Goal: Information Seeking & Learning: Learn about a topic

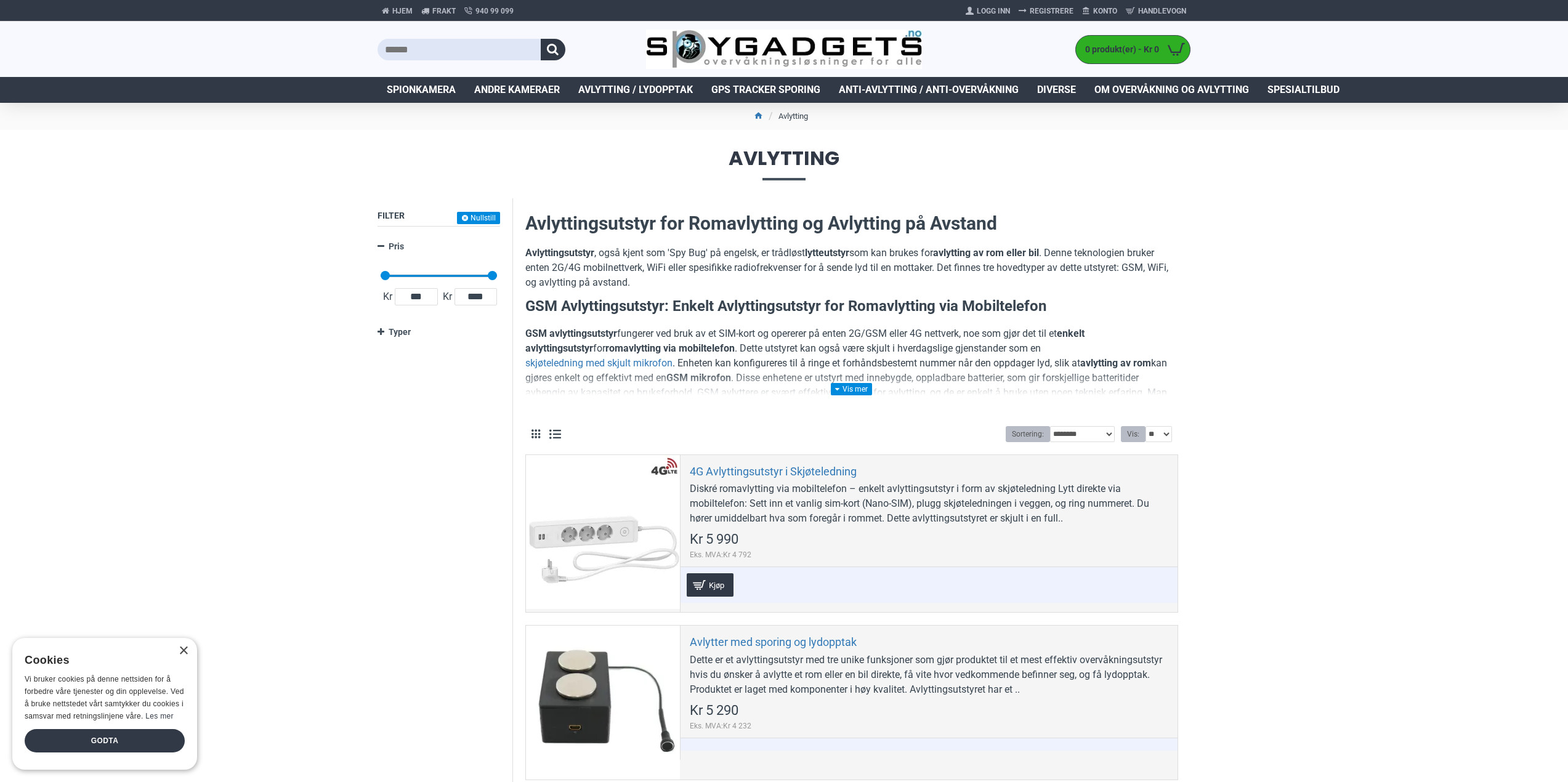
click at [858, 387] on link at bounding box center [851, 389] width 41 height 12
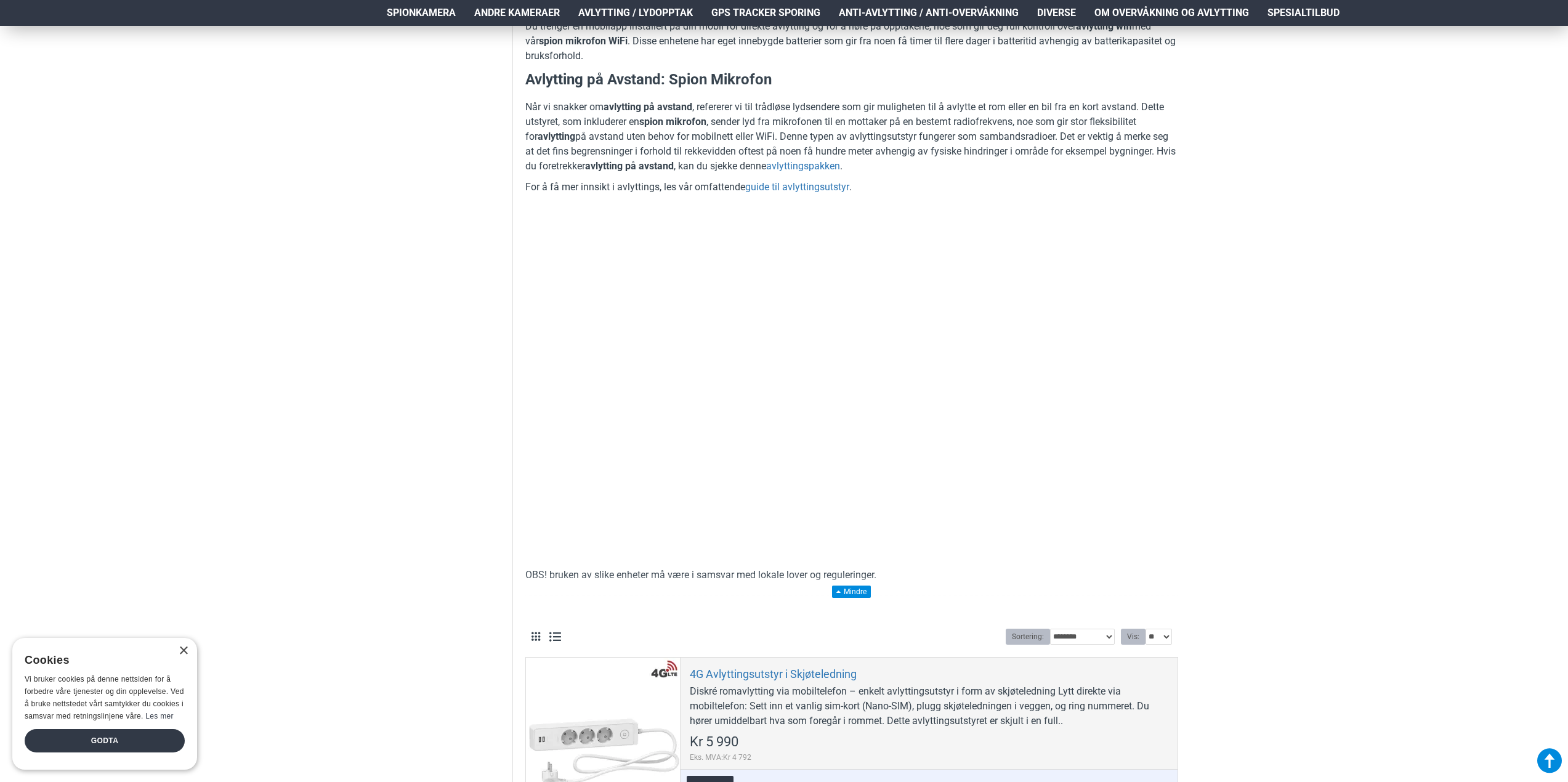
scroll to position [493, 0]
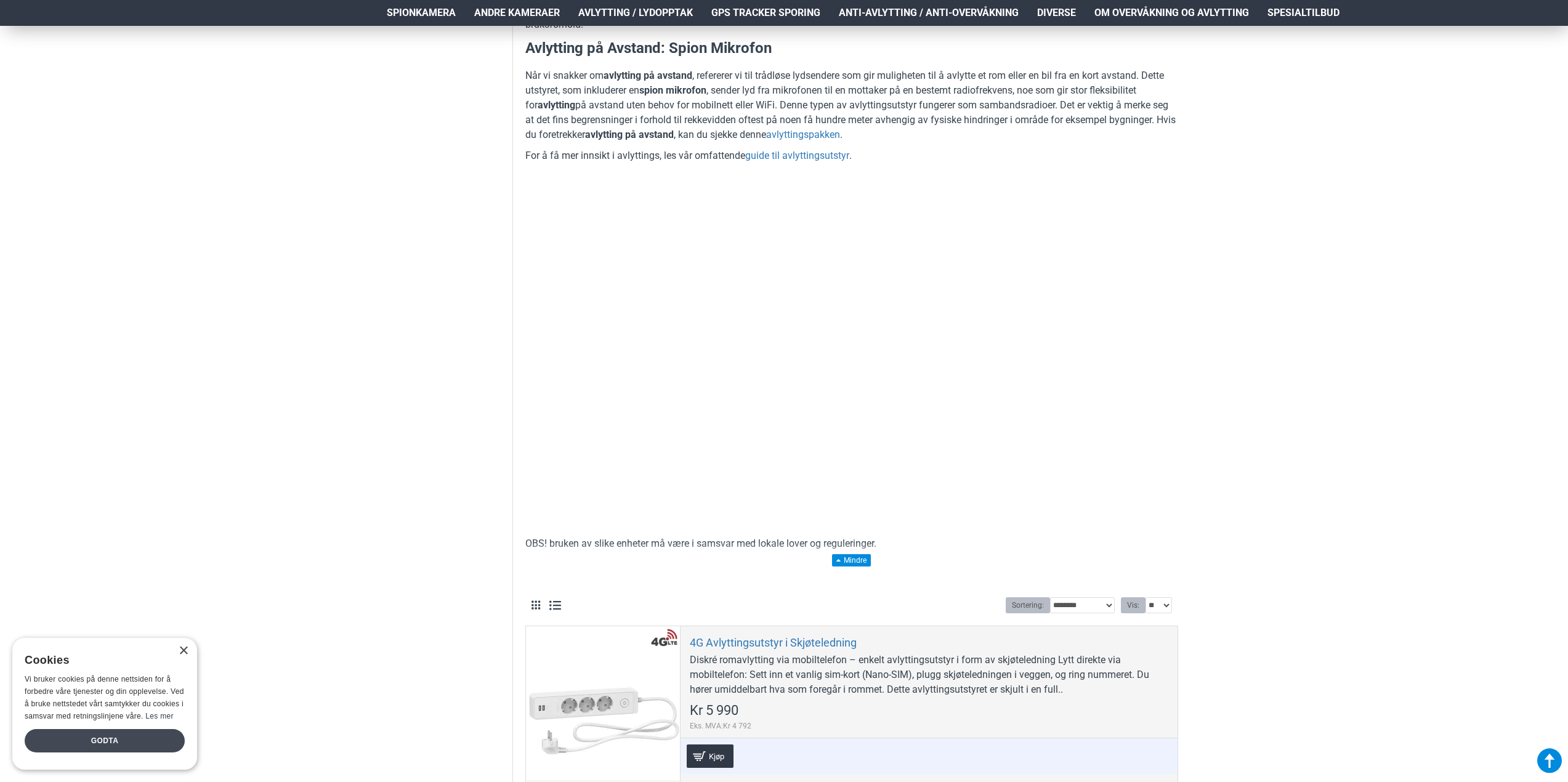
click at [90, 750] on div "Godta" at bounding box center [104, 741] width 160 height 24
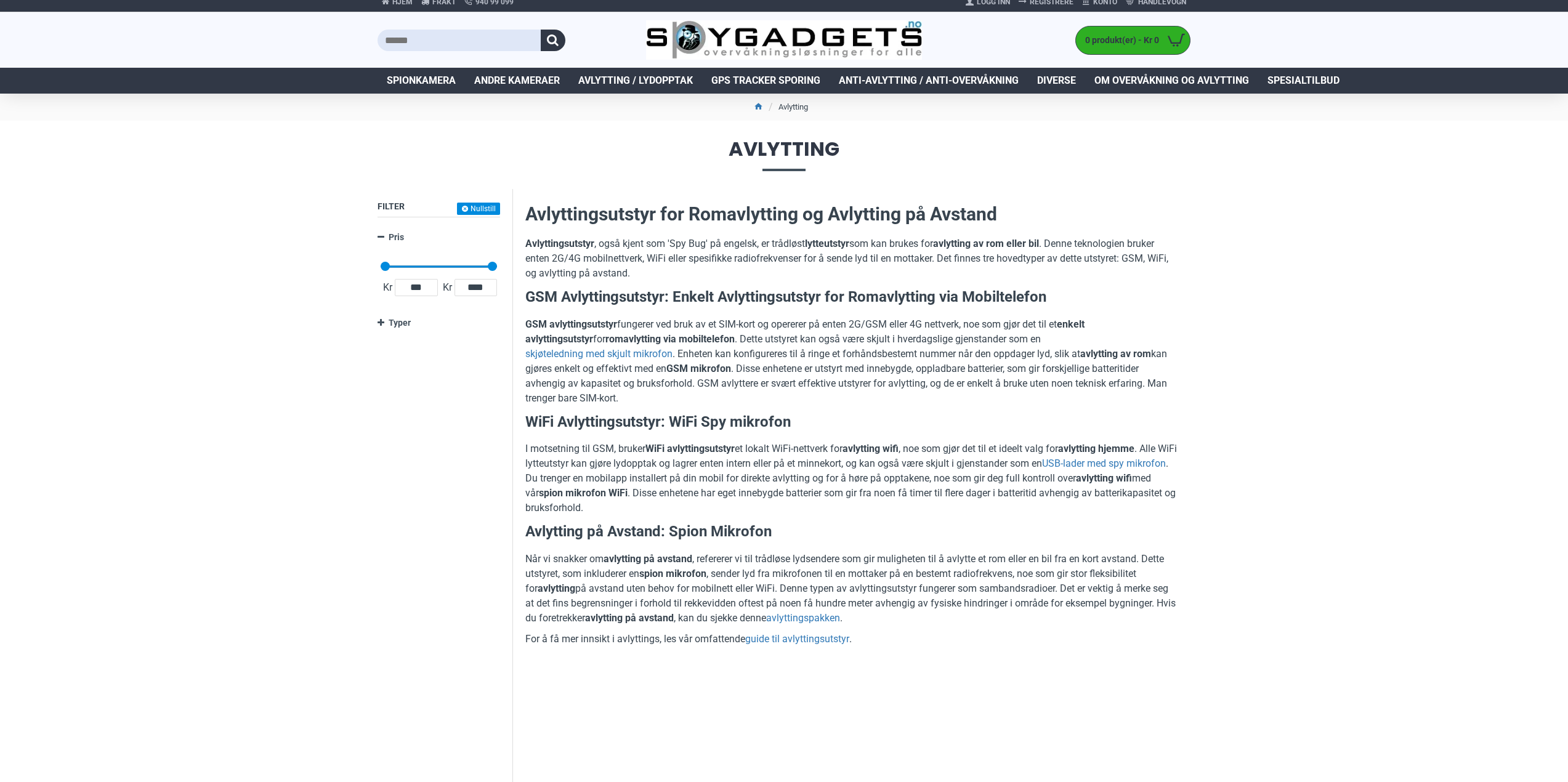
scroll to position [0, 0]
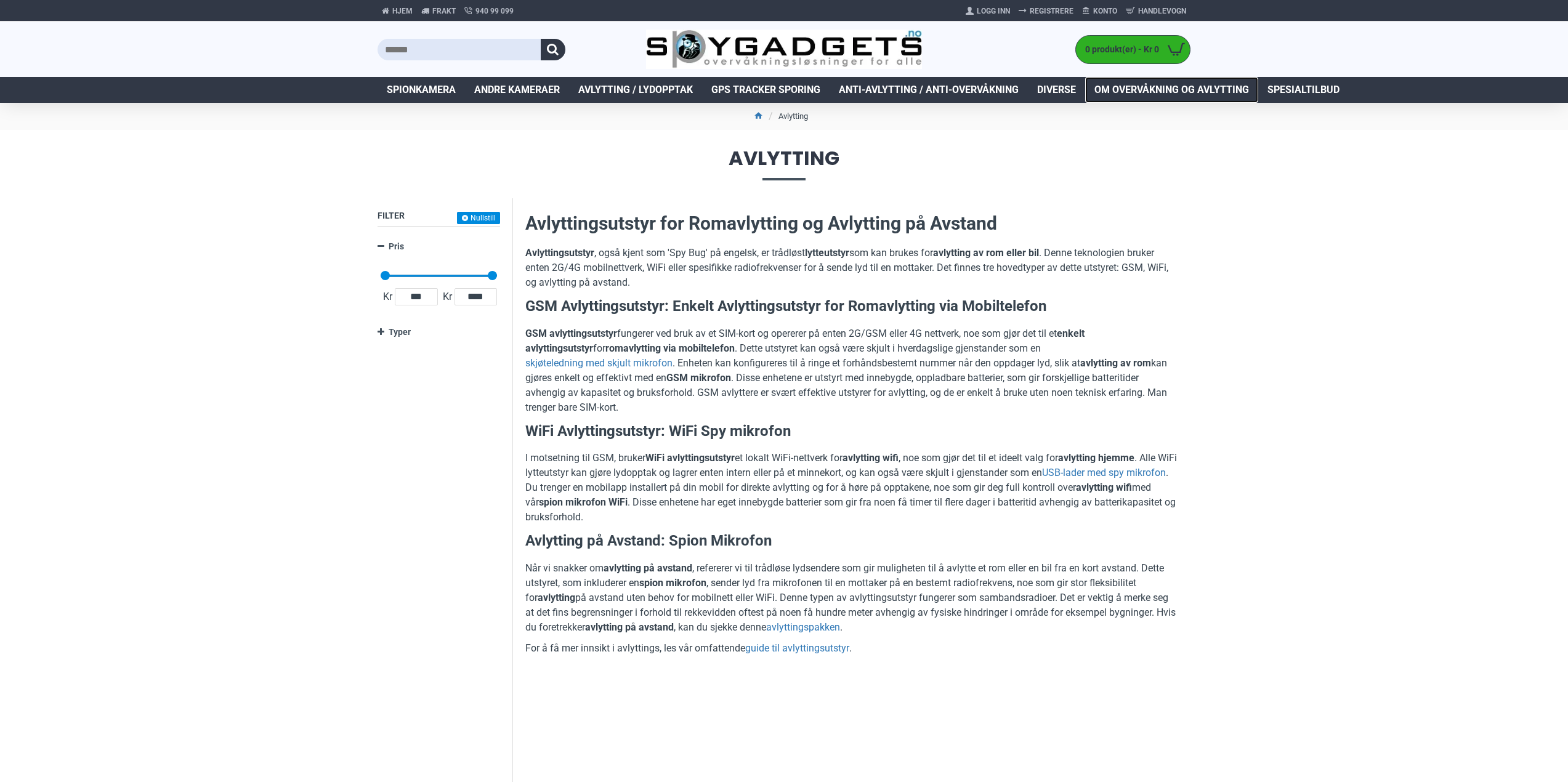
click at [1162, 85] on span "Om overvåkning og avlytting" at bounding box center [1172, 90] width 155 height 15
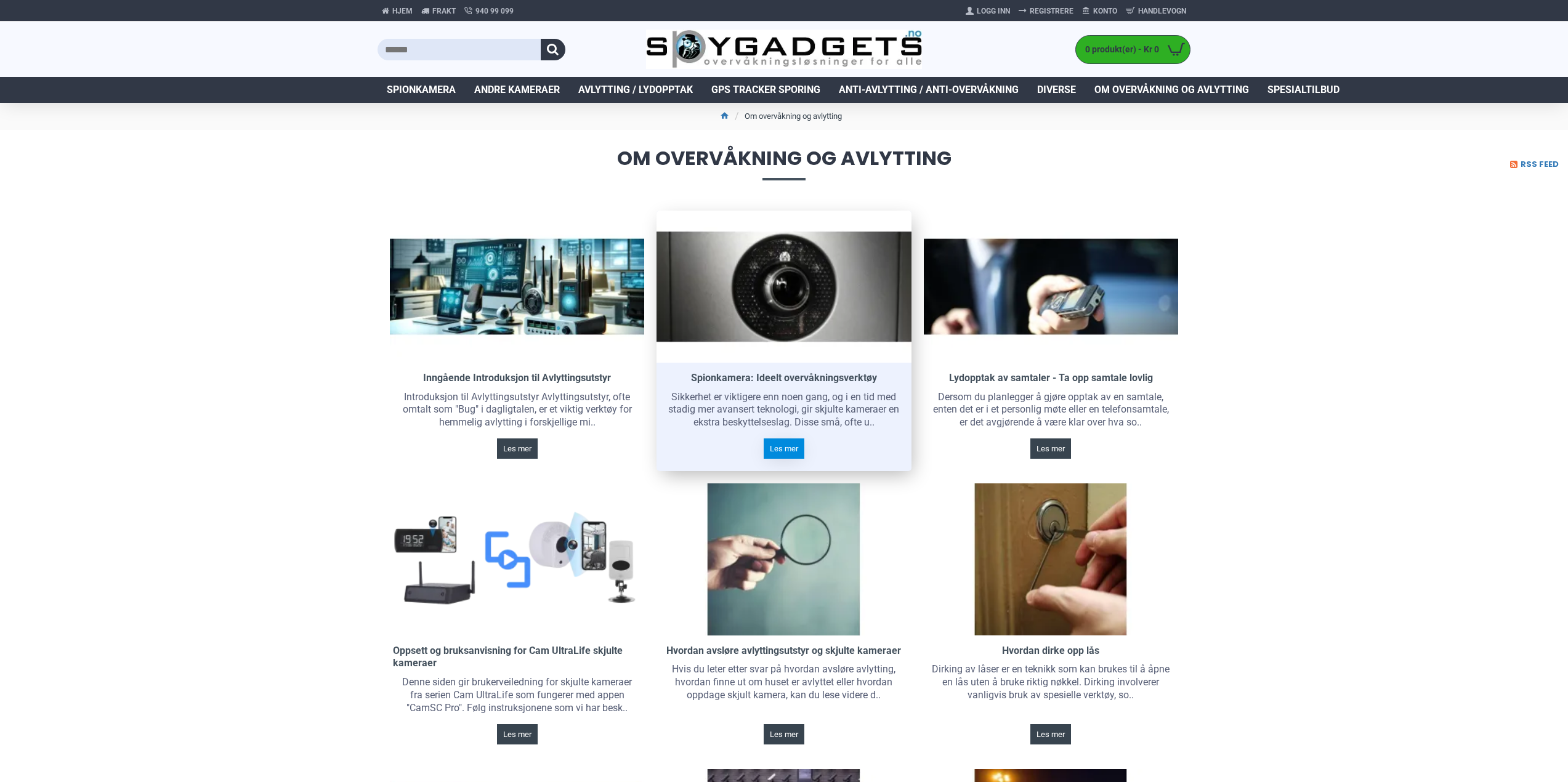
click at [779, 450] on span "Les mer" at bounding box center [783, 449] width 28 height 8
